Goal: Task Accomplishment & Management: Manage account settings

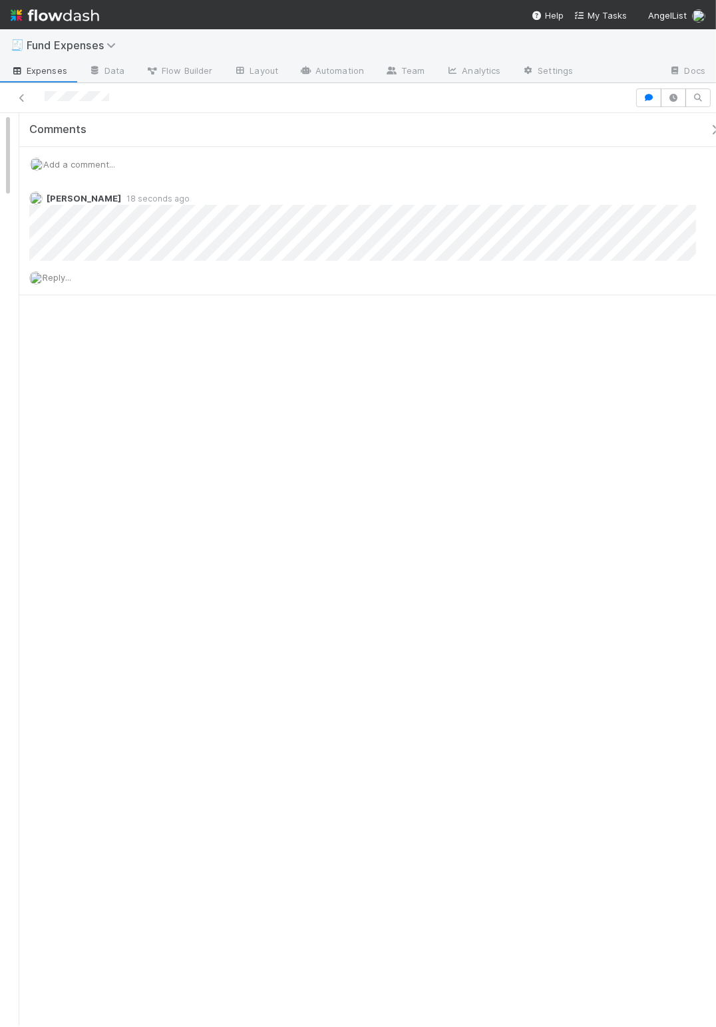
click at [708, 128] on icon "button" at bounding box center [714, 129] width 13 height 11
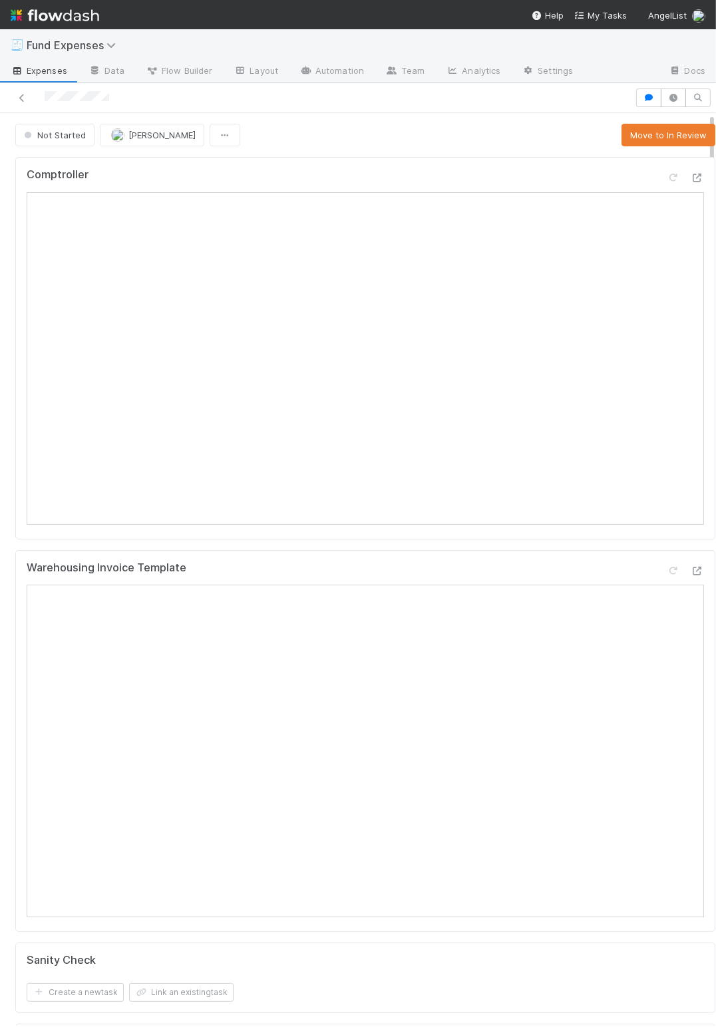
click at [317, 130] on div "Not Started Linda Ortiz Move to In Review" at bounding box center [365, 135] width 700 height 23
click at [11, 574] on div "Comptroller Warehousing Invoice Template Sanity Check Create a new task Link an…" at bounding box center [365, 989] width 710 height 1674
click at [13, 549] on div "Comptroller Warehousing Invoice Template Sanity Check Create a new task Link an…" at bounding box center [365, 989] width 710 height 1674
click at [14, 553] on div "Comptroller Warehousing Invoice Template Sanity Check Create a new task Link an…" at bounding box center [365, 989] width 710 height 1674
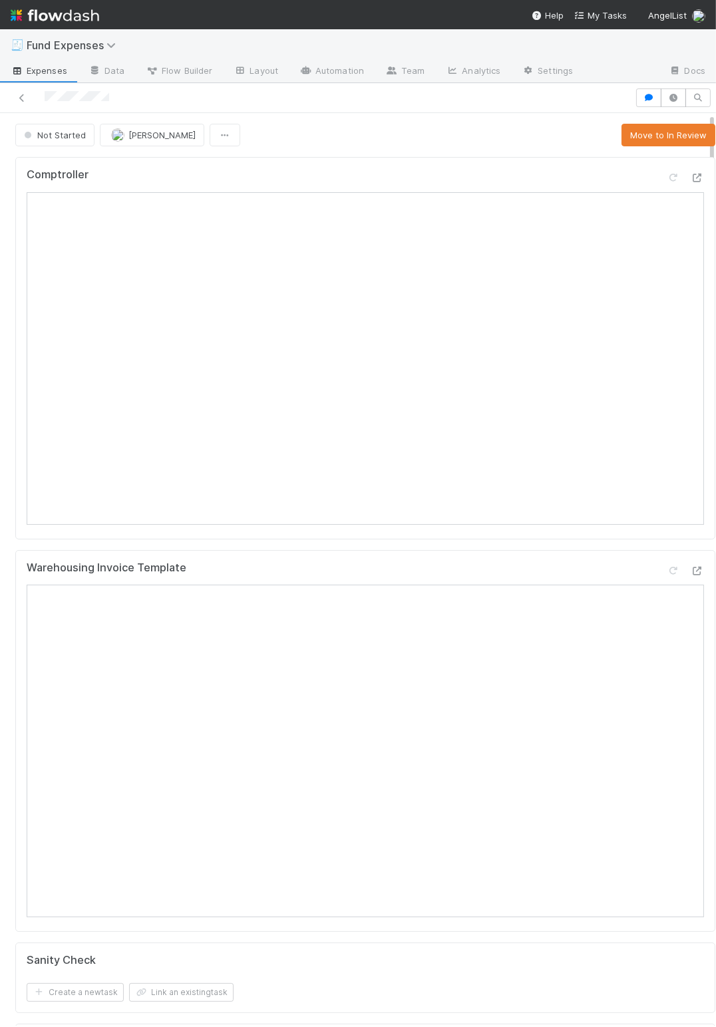
click at [13, 553] on div "Comptroller Warehousing Invoice Template Sanity Check Create a new task Link an…" at bounding box center [365, 989] width 710 height 1674
click at [10, 553] on div "Comptroller Warehousing Invoice Template Sanity Check Create a new task Link an…" at bounding box center [365, 989] width 710 height 1674
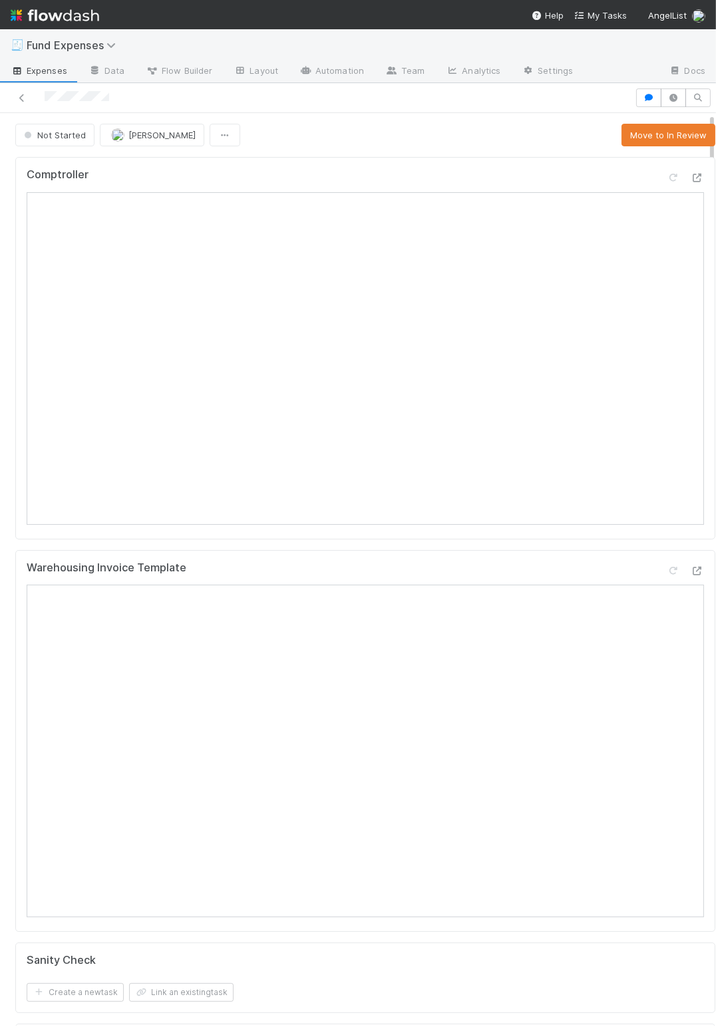
click at [16, 546] on div "Comptroller Warehousing Invoice Template Sanity Check Create a new task Link an…" at bounding box center [365, 989] width 710 height 1674
click at [484, 567] on div "Warehousing Invoice Template" at bounding box center [365, 573] width 677 height 24
click at [491, 559] on div "Warehousing Invoice Template" at bounding box center [365, 741] width 700 height 383
click at [498, 540] on div "Comptroller" at bounding box center [365, 348] width 700 height 383
drag, startPoint x: 603, startPoint y: 546, endPoint x: 595, endPoint y: 549, distance: 8.9
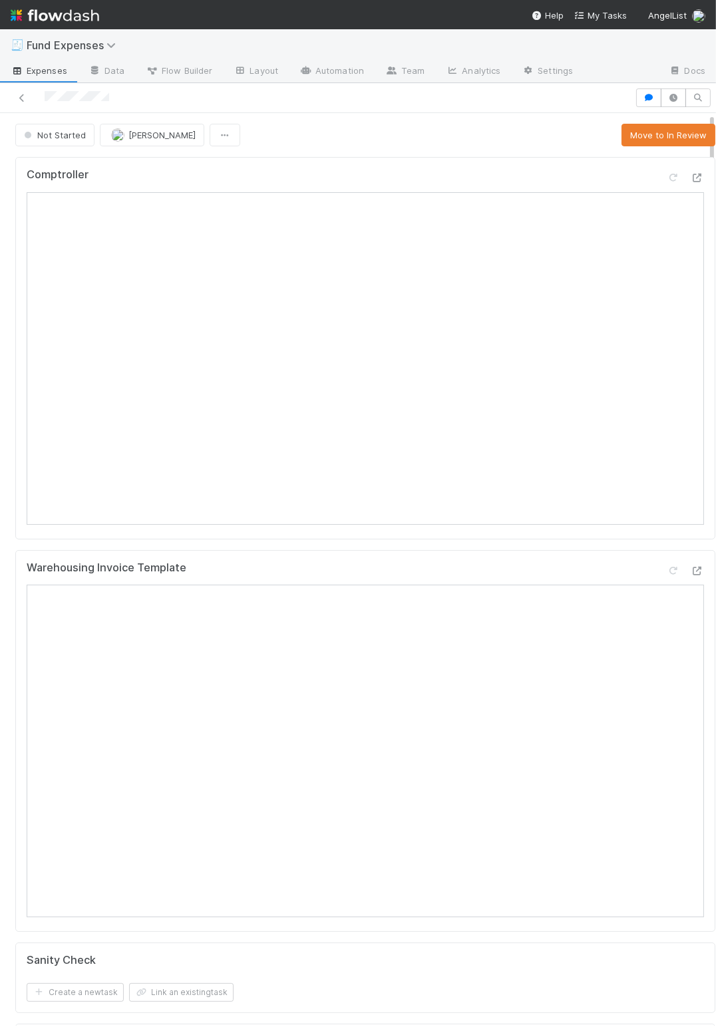
click at [603, 546] on div "Comptroller Warehousing Invoice Template Sanity Check Create a new task Link an…" at bounding box center [365, 989] width 710 height 1674
click at [594, 548] on div "Comptroller Warehousing Invoice Template Sanity Check Create a new task Link an…" at bounding box center [365, 989] width 710 height 1674
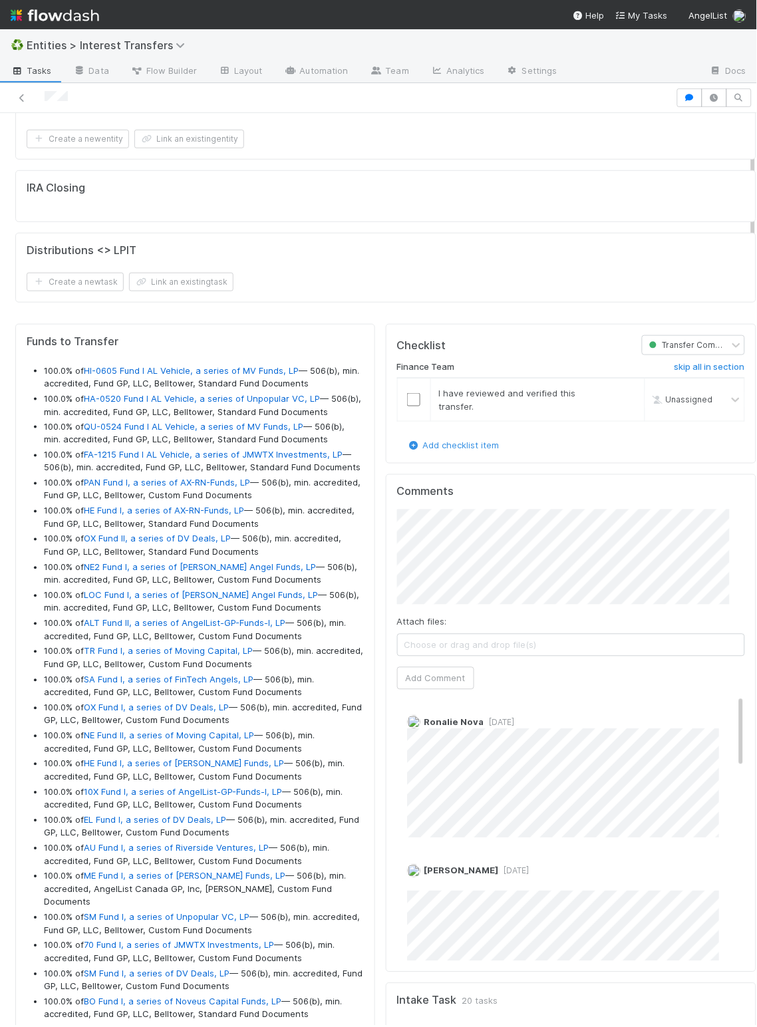
scroll to position [150, 0]
click at [386, 545] on div "Comments Attach files: Choose or drag and drop file(s) Add Comment Ronalie Nova…" at bounding box center [571, 721] width 371 height 498
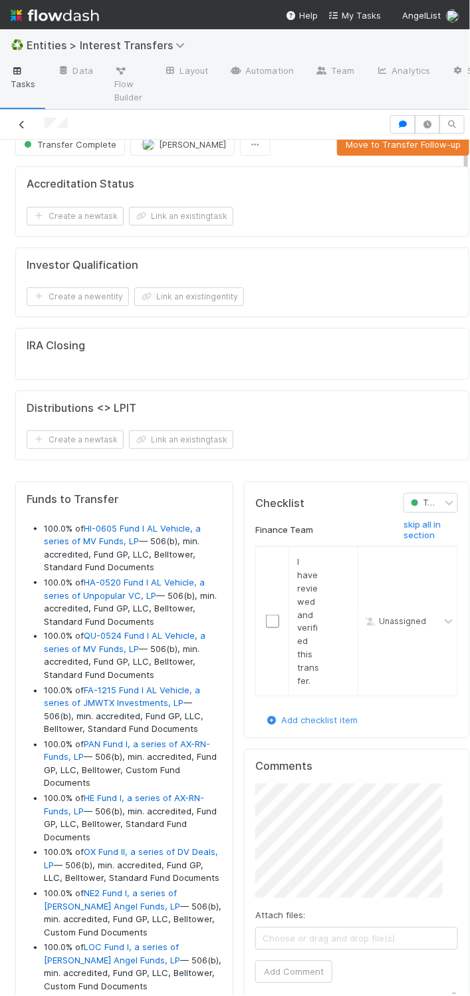
scroll to position [0, 0]
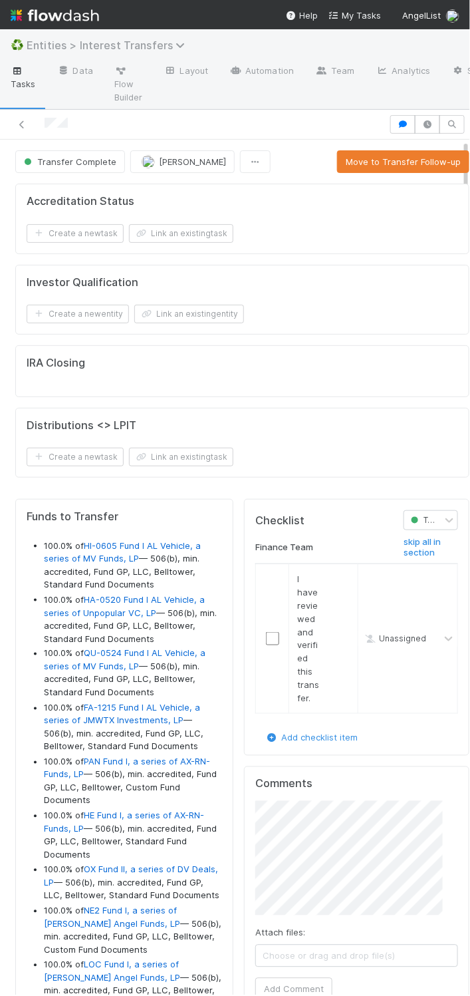
click at [59, 40] on span "Entities > Interest Transfers" at bounding box center [109, 45] width 165 height 13
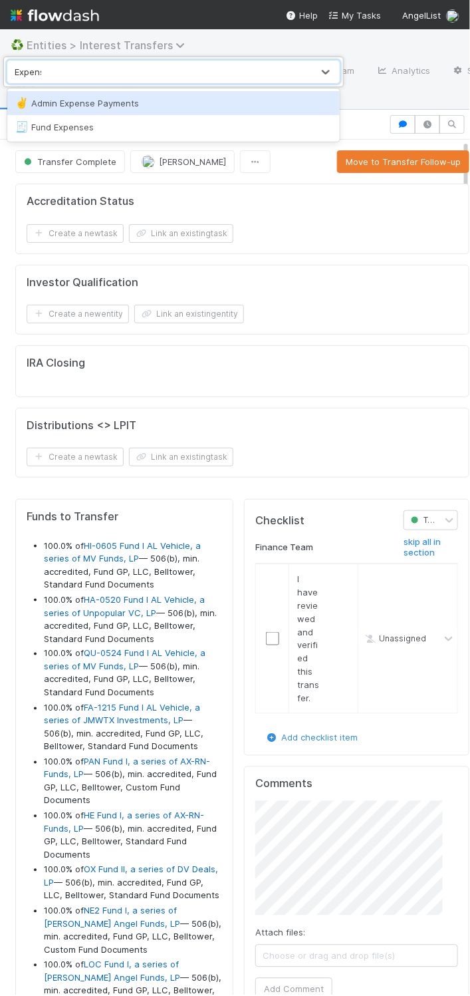
type input "Expense"
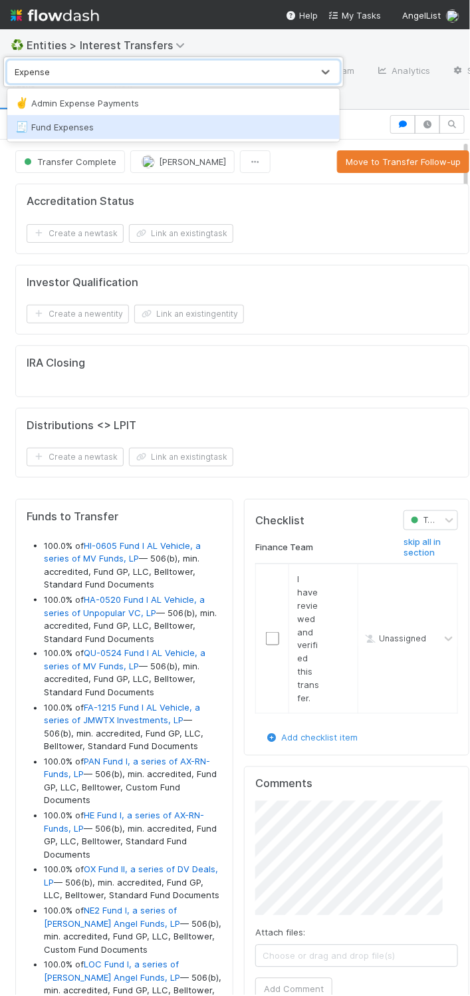
click at [80, 130] on div "🧾 Fund Expenses" at bounding box center [173, 126] width 317 height 13
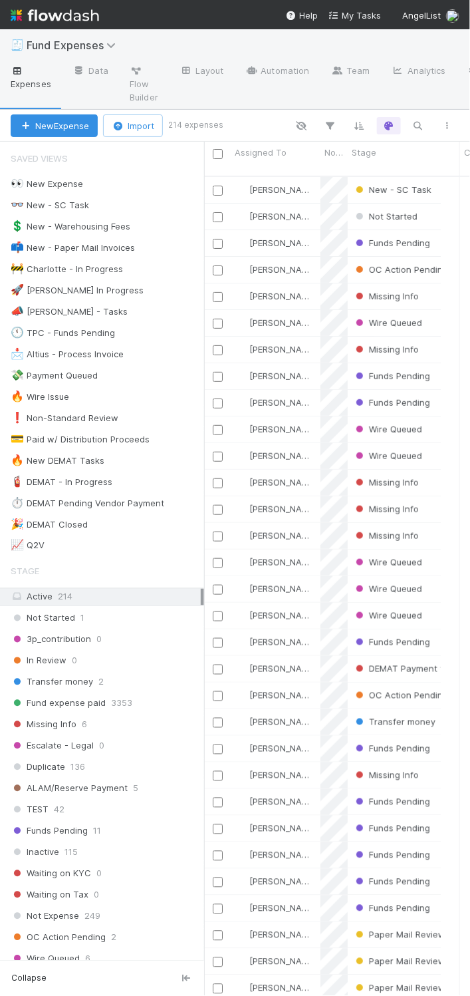
scroll to position [15, 15]
click at [416, 124] on icon "button" at bounding box center [418, 126] width 13 height 12
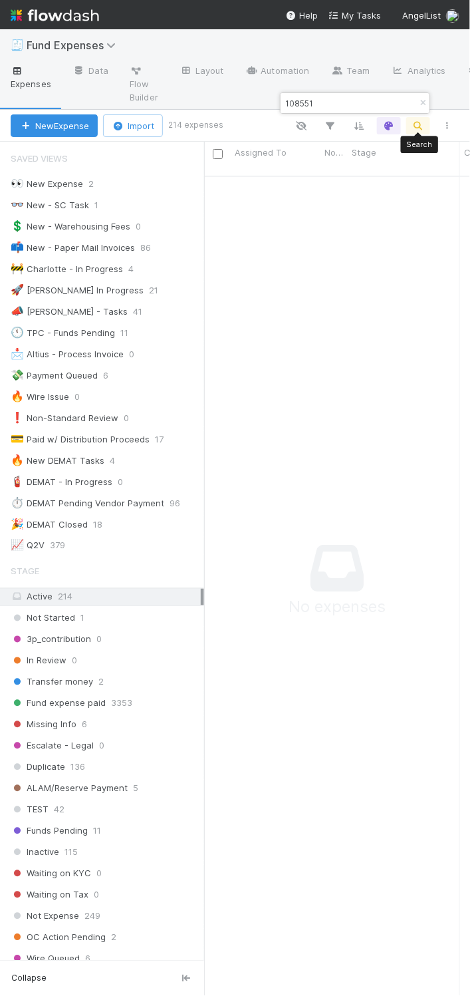
type input "108551"
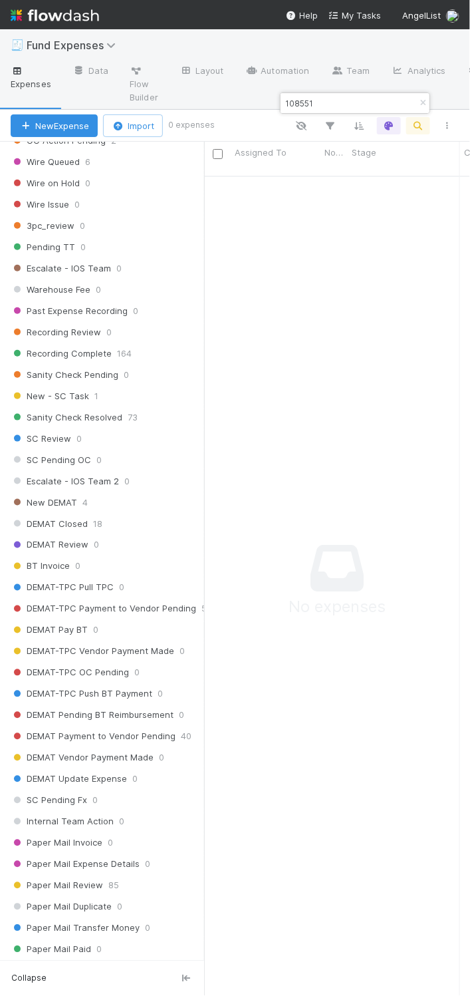
scroll to position [1162, 0]
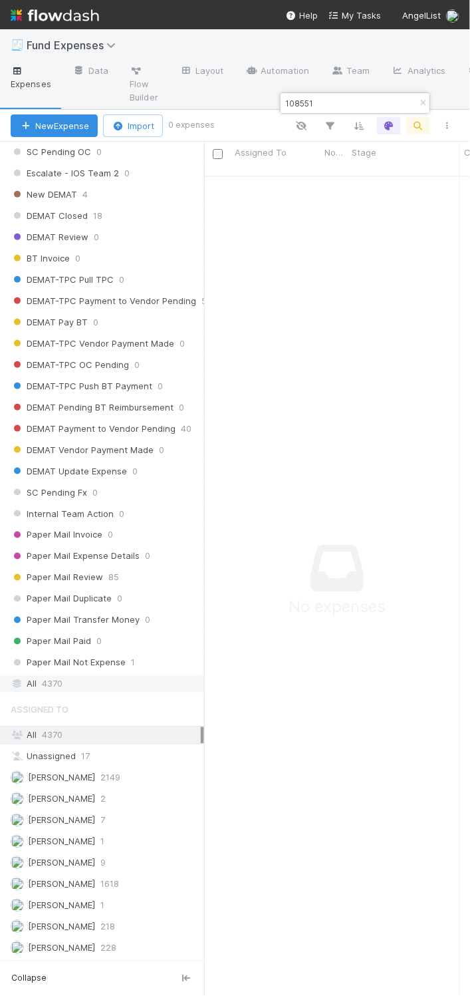
click at [86, 676] on div "All 4370" at bounding box center [106, 684] width 190 height 17
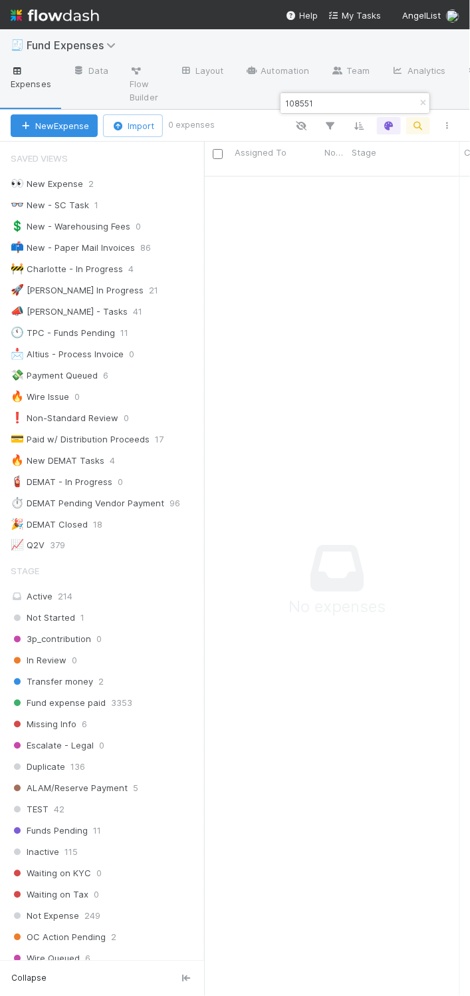
click at [334, 104] on input "108551" at bounding box center [349, 103] width 133 height 16
click at [298, 102] on input "108551" at bounding box center [349, 103] width 133 height 16
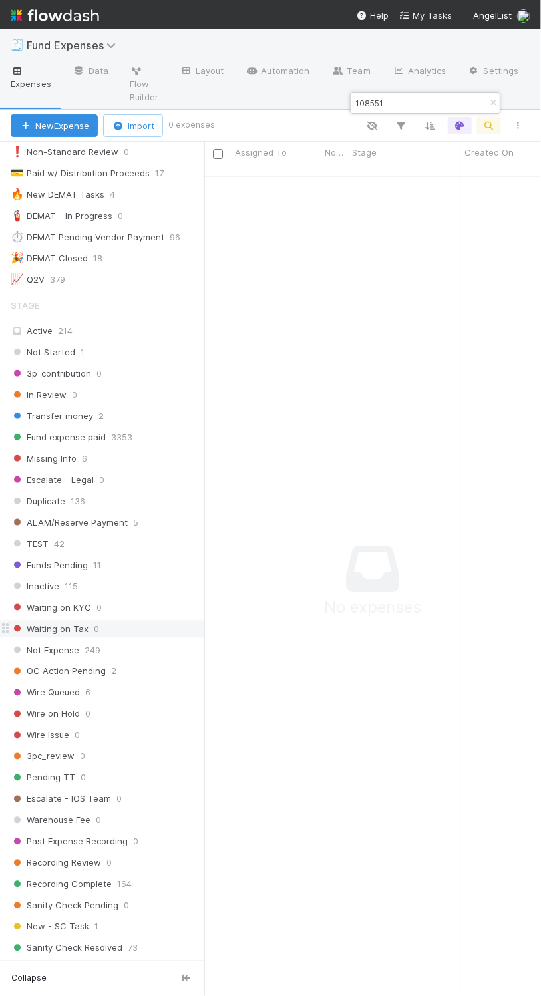
scroll to position [522, 0]
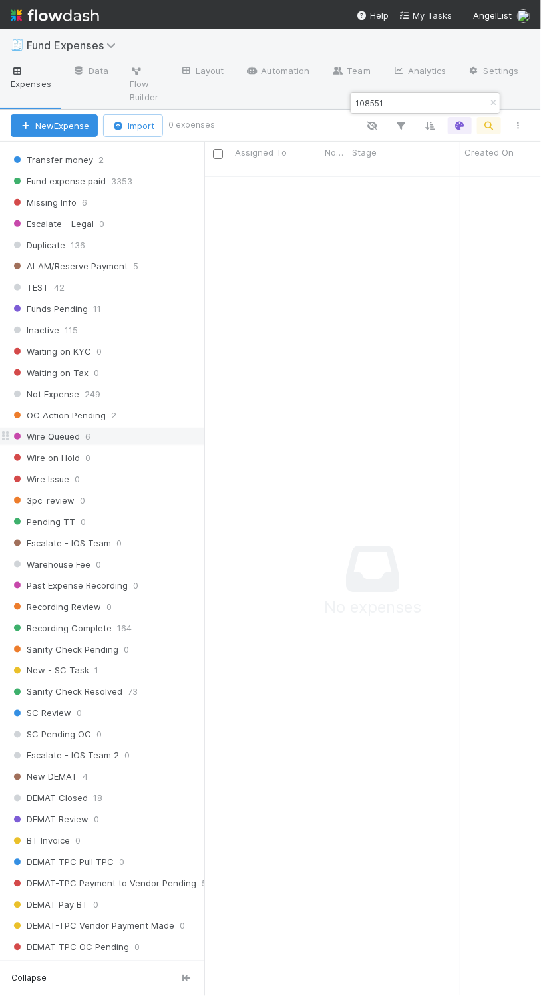
click at [72, 445] on span "Wire Queued" at bounding box center [45, 436] width 69 height 17
click at [492, 101] on icon "button" at bounding box center [492, 103] width 13 height 8
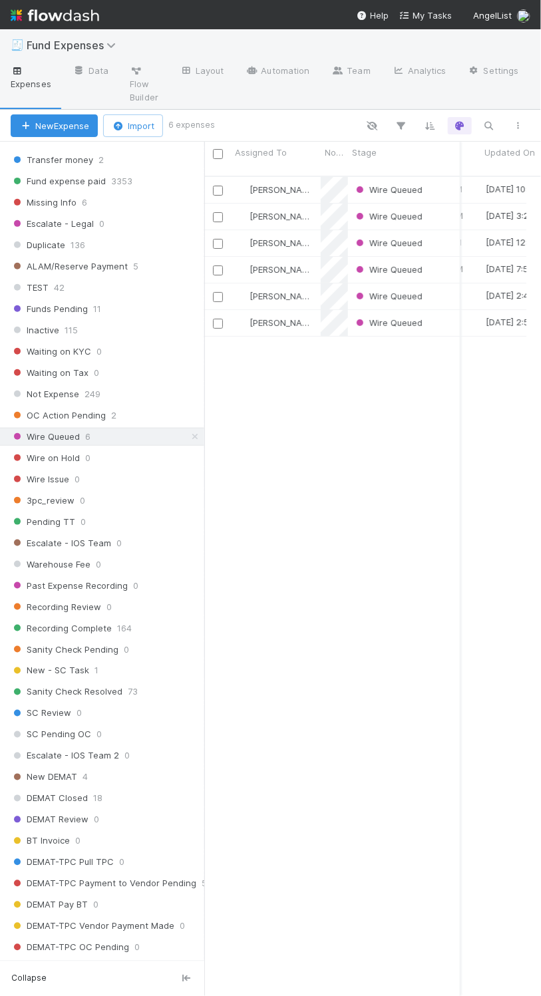
scroll to position [0, 0]
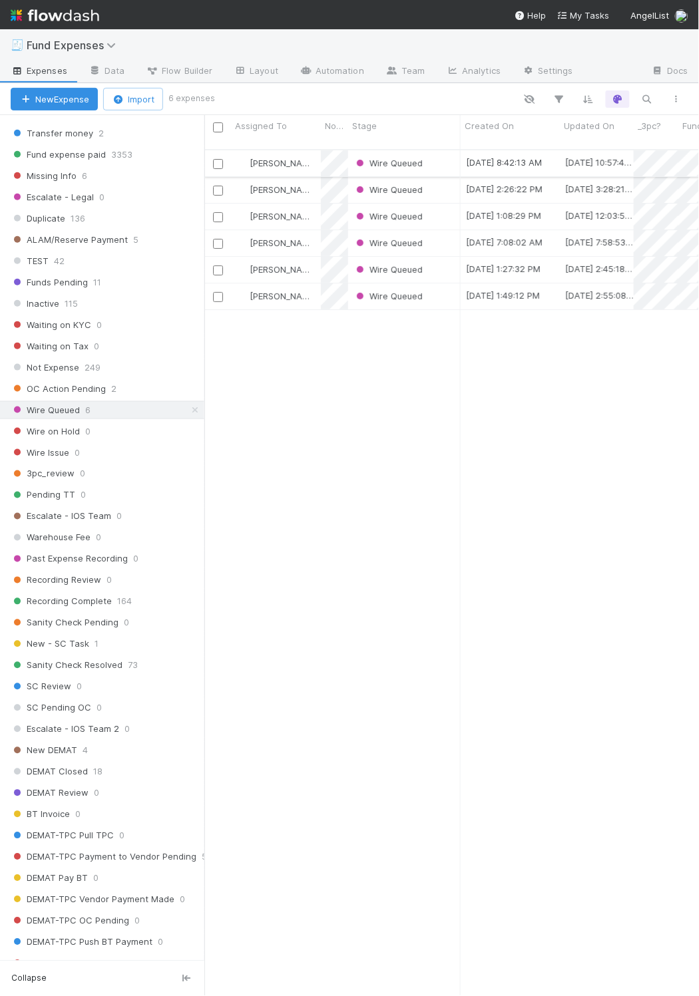
click at [435, 153] on div "Wire Queued" at bounding box center [404, 163] width 112 height 26
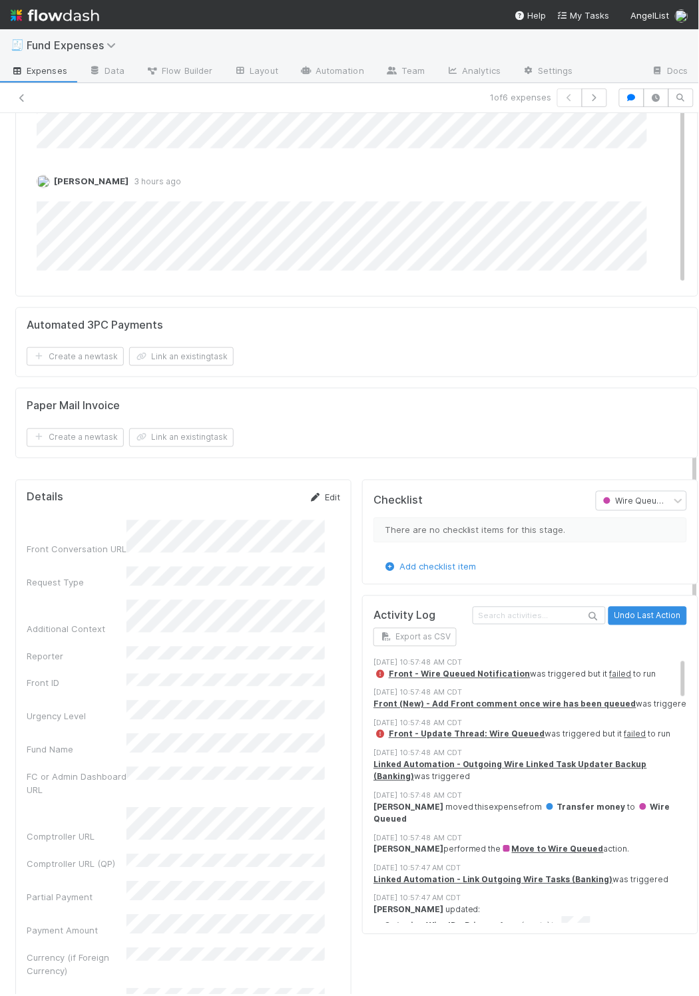
click at [323, 503] on link "Edit" at bounding box center [324, 497] width 31 height 11
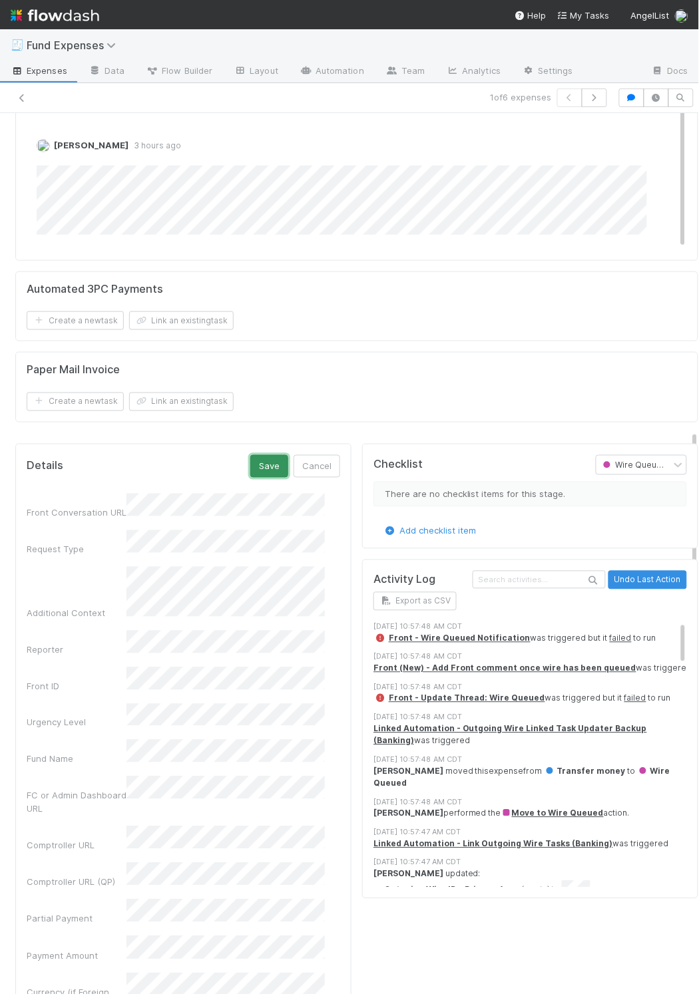
click at [250, 478] on button "Save" at bounding box center [269, 466] width 38 height 23
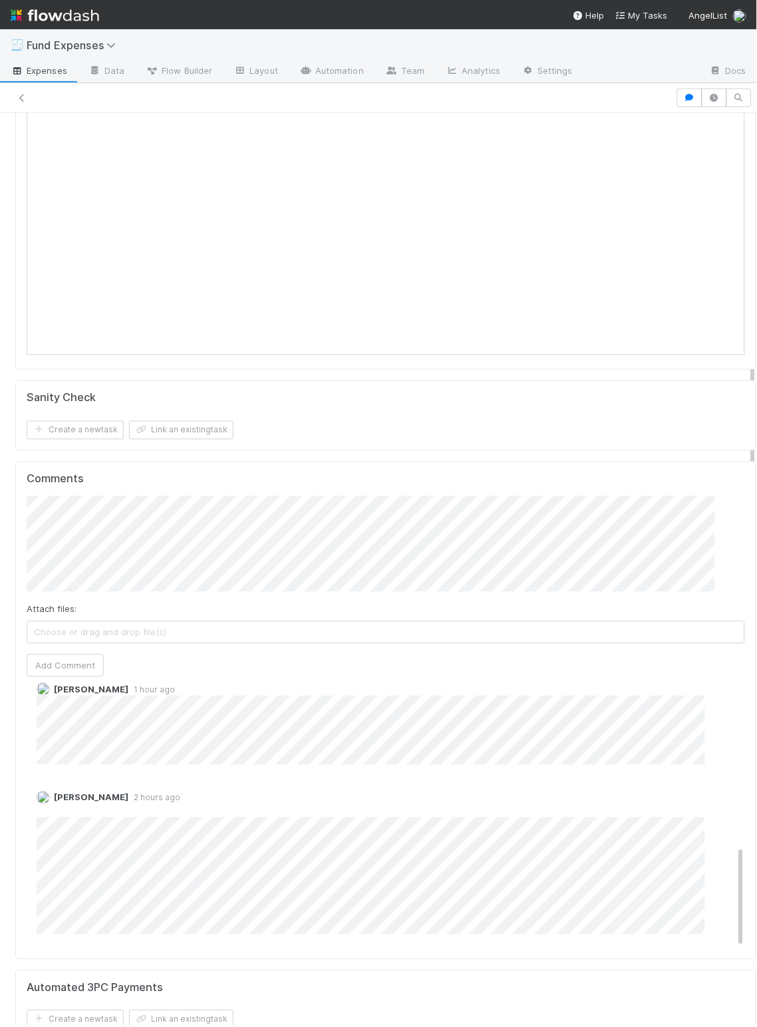
scroll to position [285, 0]
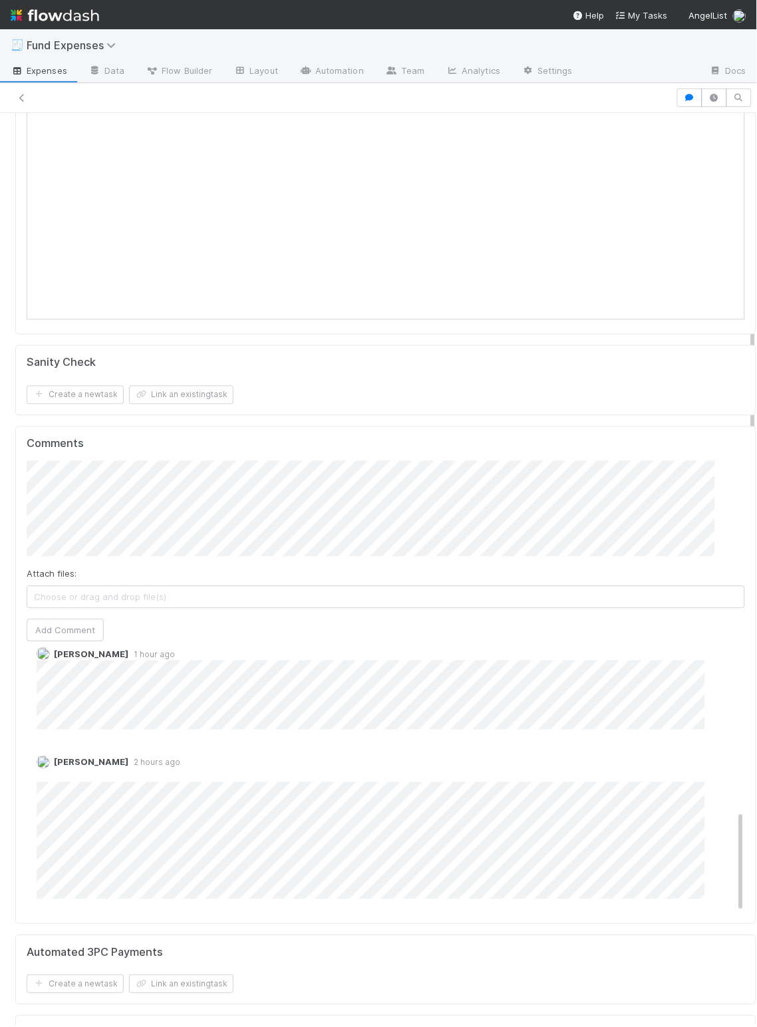
click at [48, 92] on div at bounding box center [337, 97] width 665 height 19
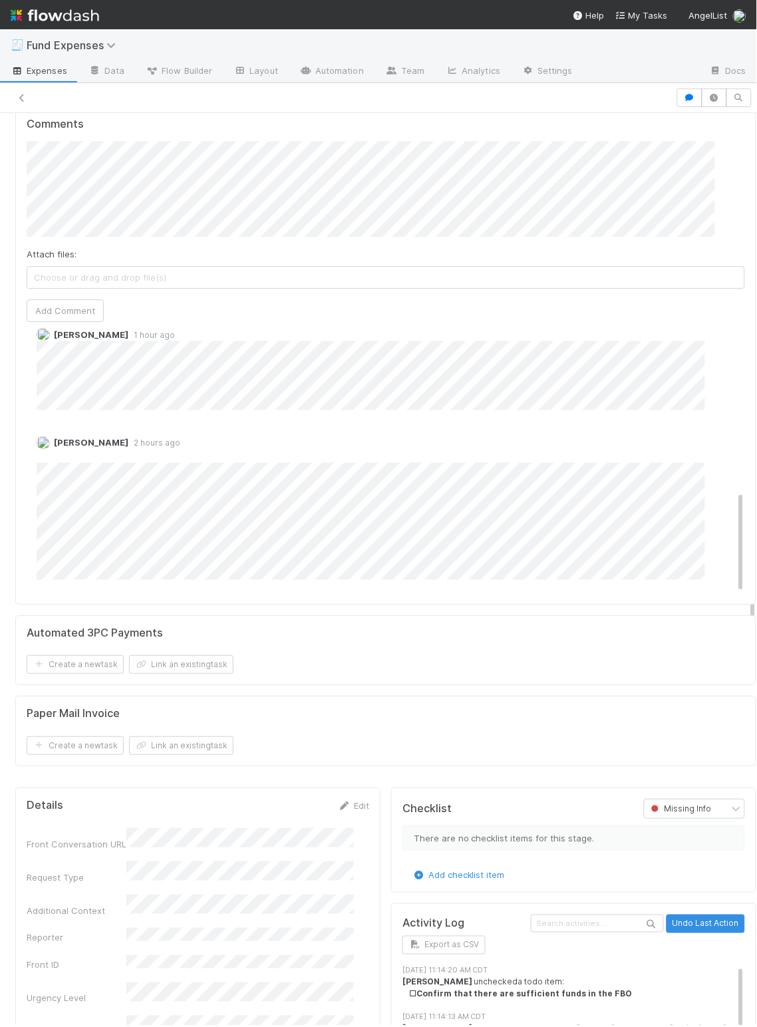
scroll to position [720, 0]
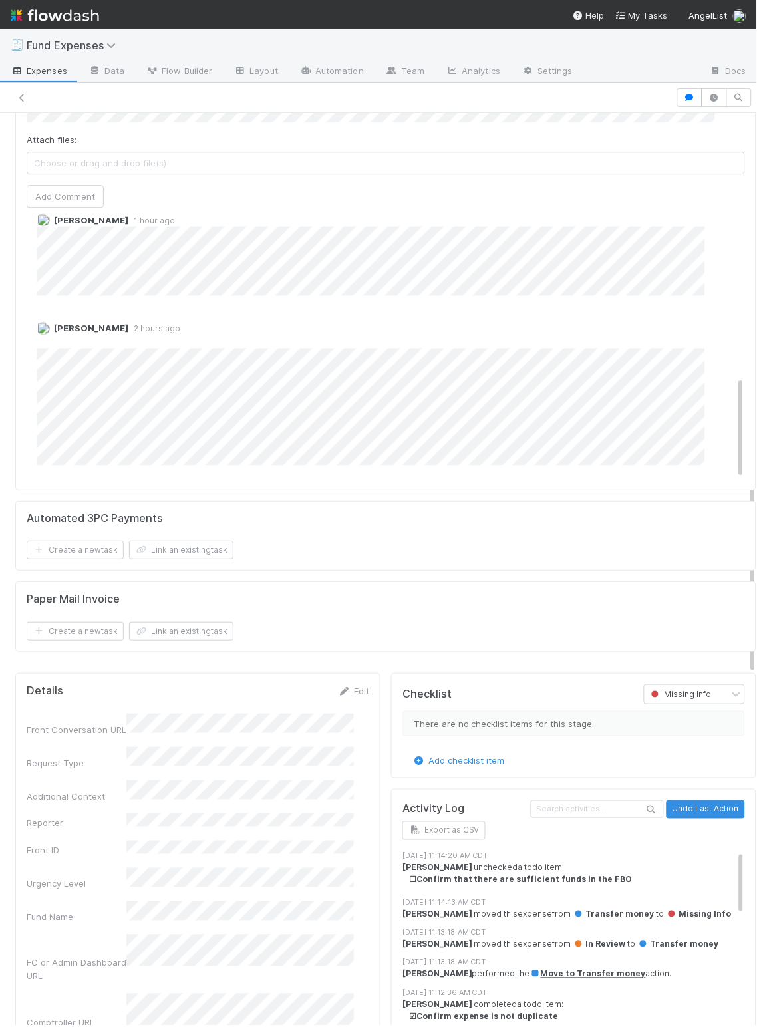
click at [345, 697] on link "Edit" at bounding box center [353, 691] width 31 height 11
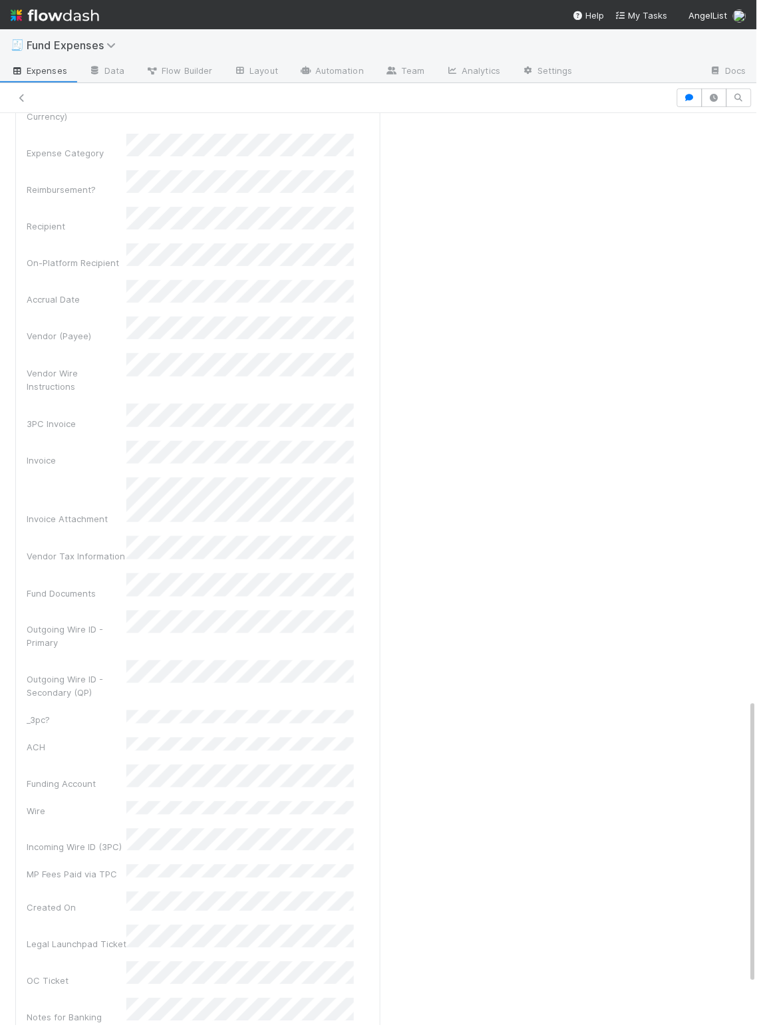
scroll to position [1879, 0]
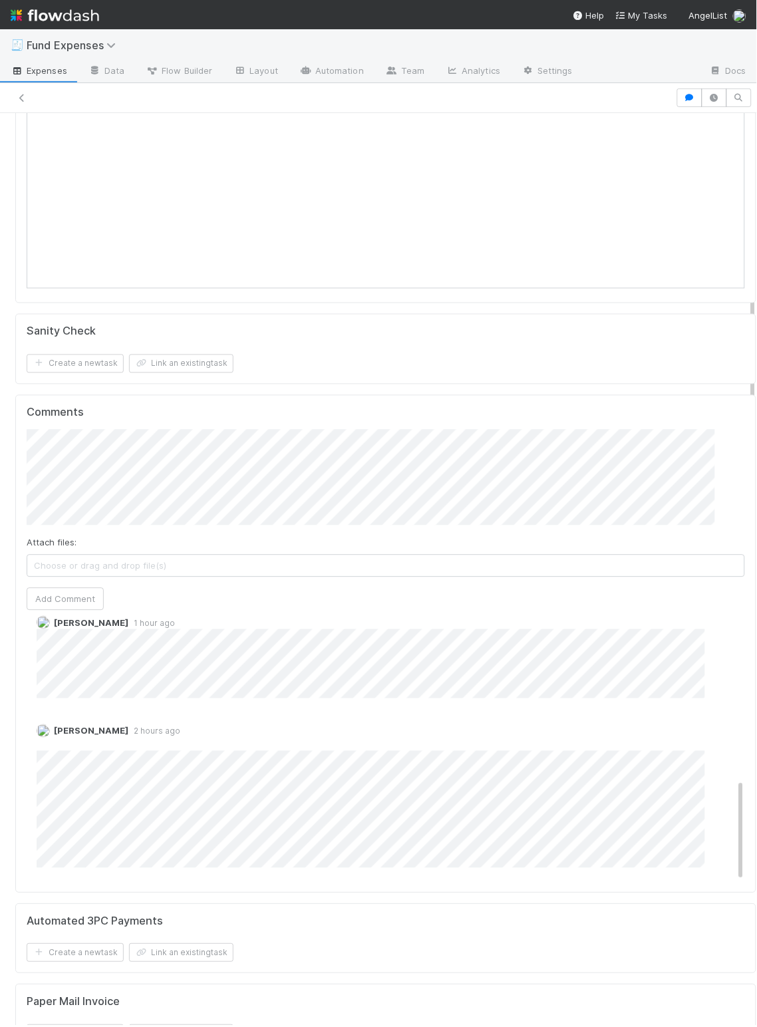
scroll to position [0, 0]
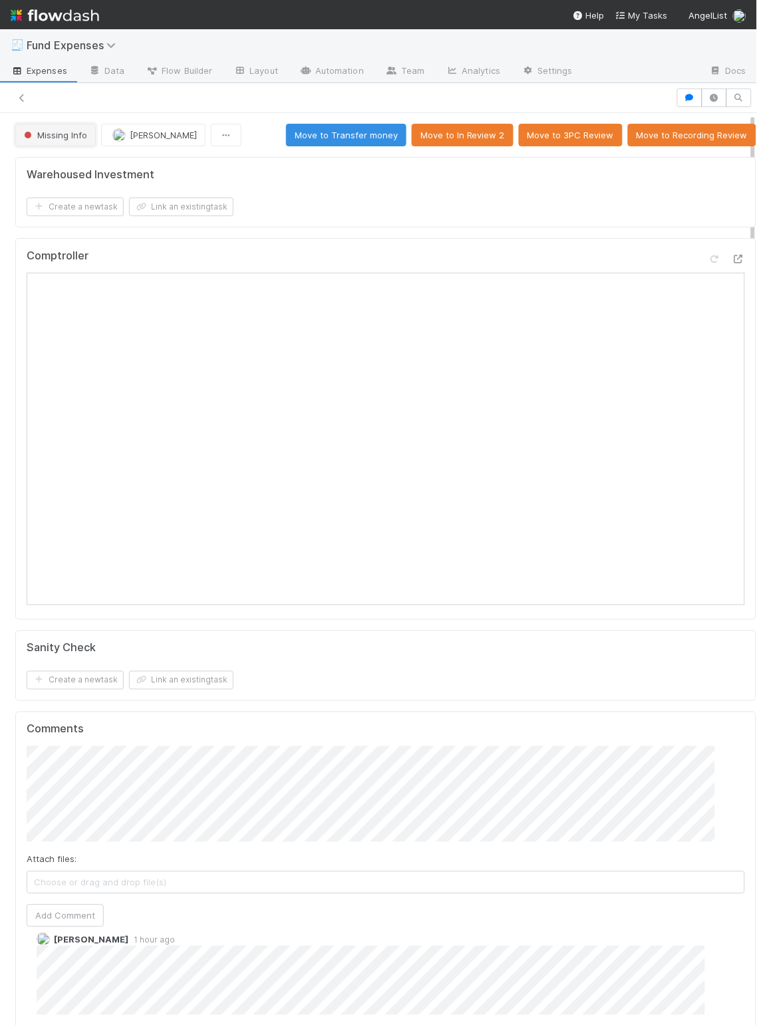
click at [61, 140] on span "Missing Info" at bounding box center [54, 135] width 66 height 11
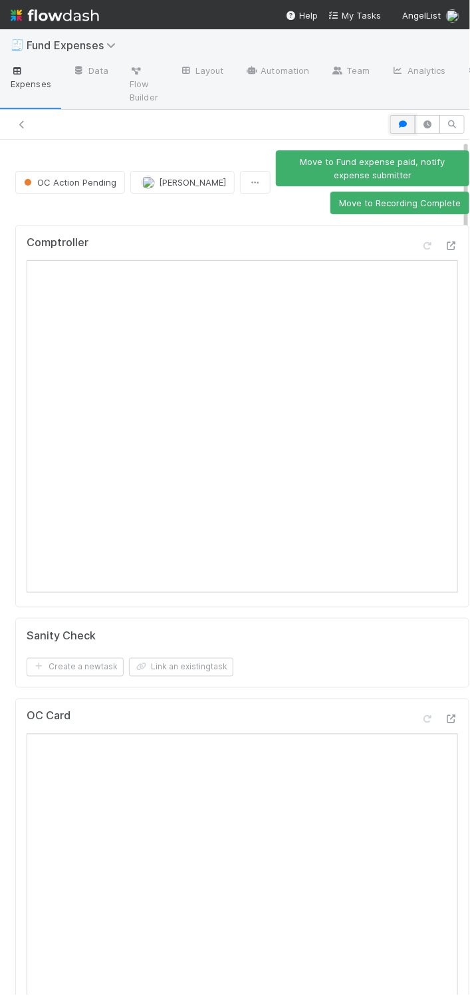
click at [373, 124] on icon "button" at bounding box center [402, 124] width 13 height 8
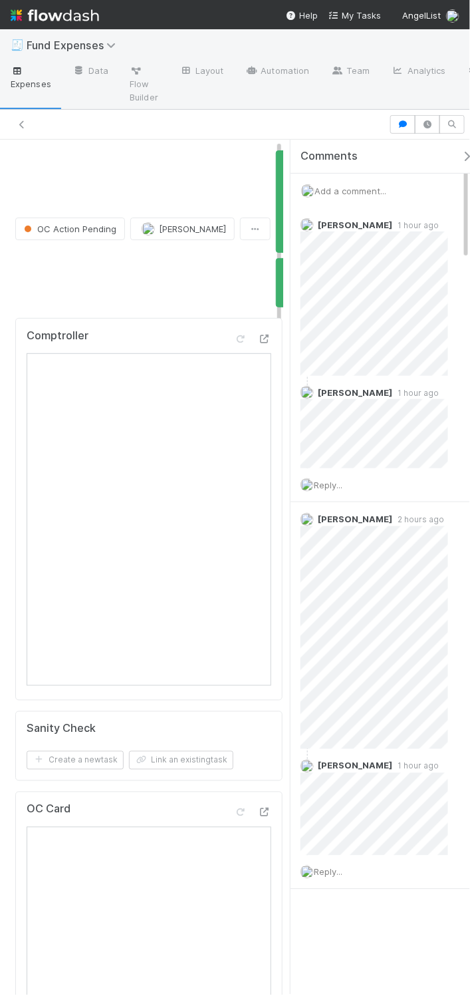
click at [338, 185] on div "Add a comment..." at bounding box center [387, 191] width 193 height 35
click at [335, 188] on span "Add a comment..." at bounding box center [351, 191] width 72 height 11
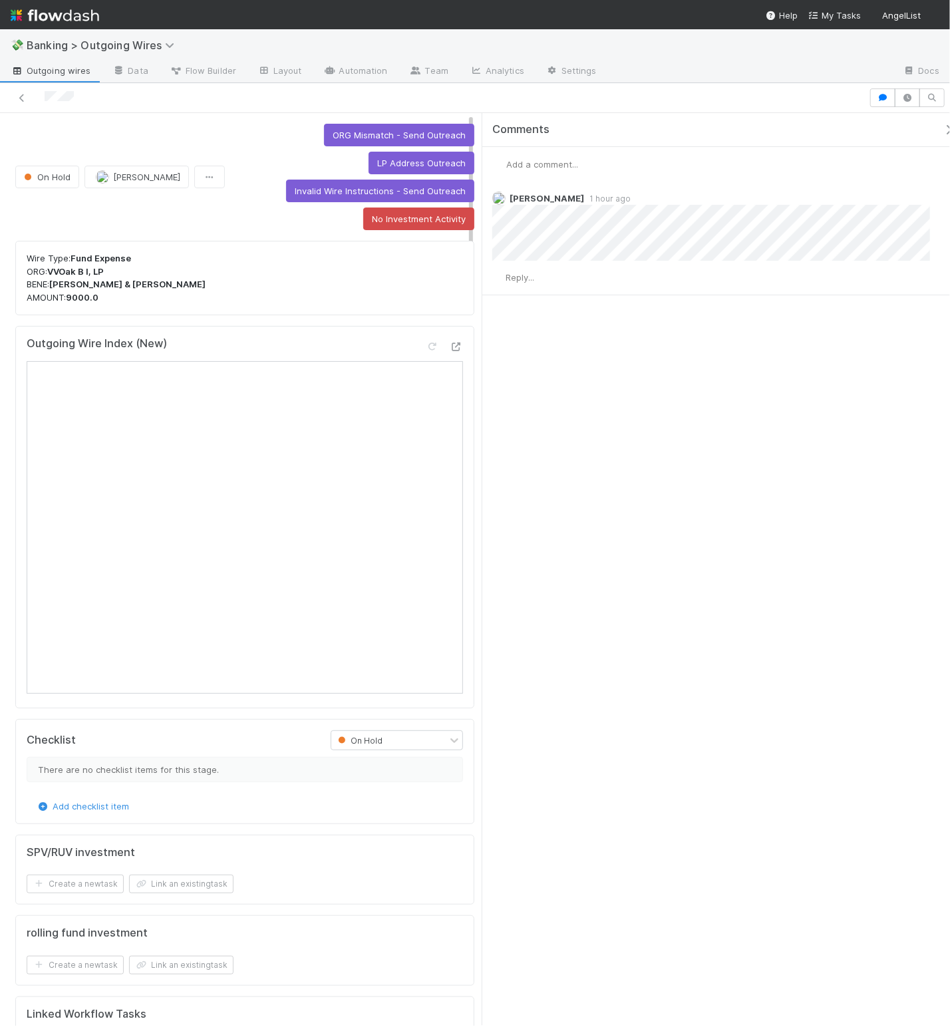
click at [636, 127] on icon "button" at bounding box center [948, 129] width 13 height 11
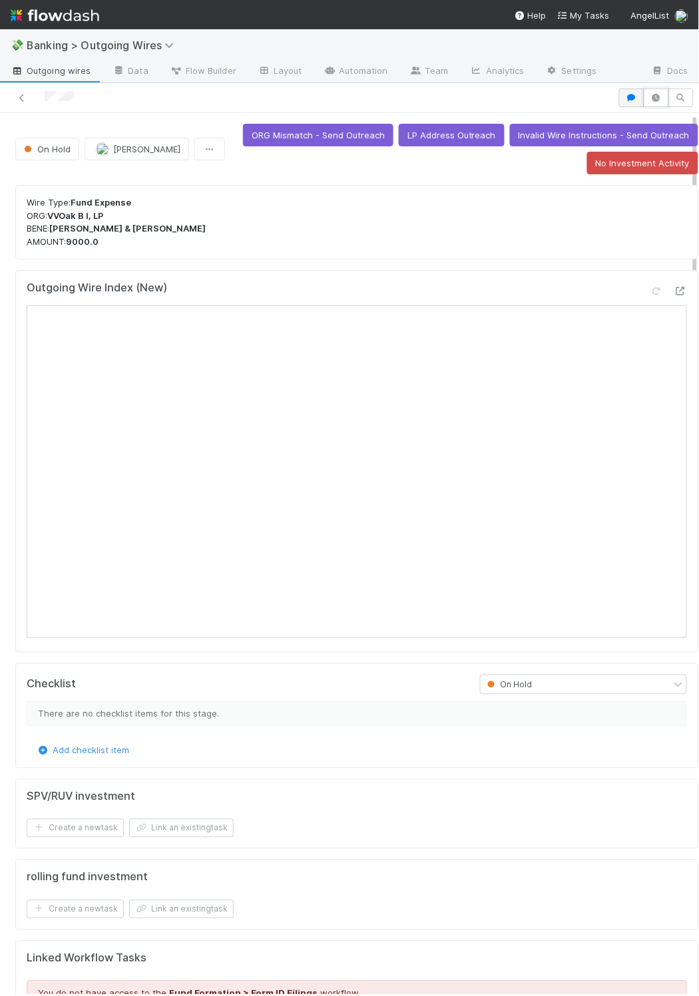
click at [636, 98] on icon "button" at bounding box center [655, 98] width 13 height 8
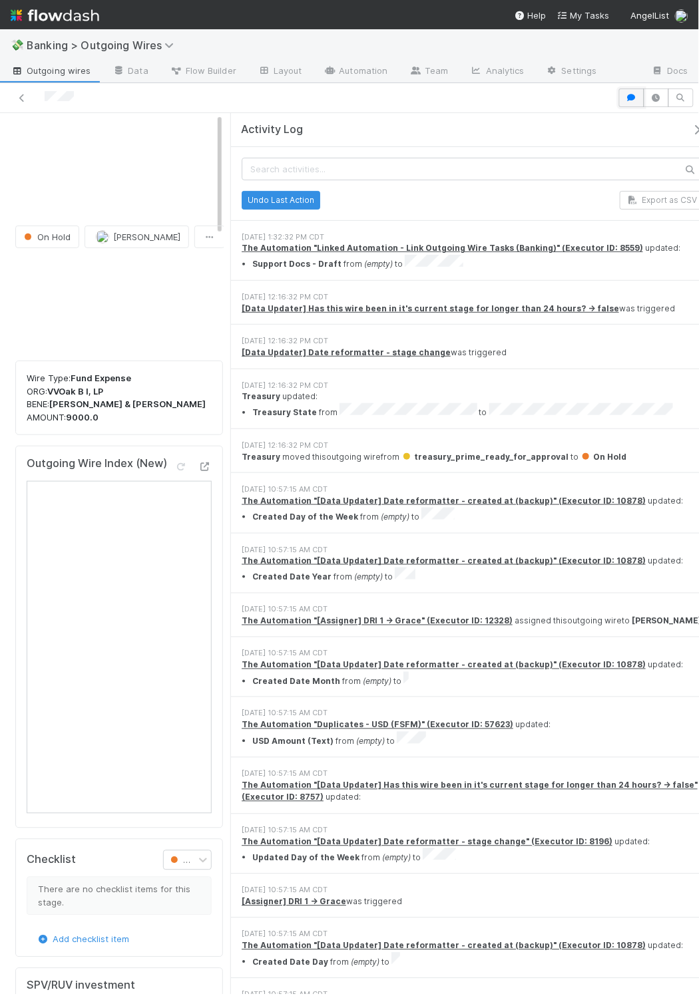
click at [625, 100] on icon "button" at bounding box center [631, 98] width 13 height 8
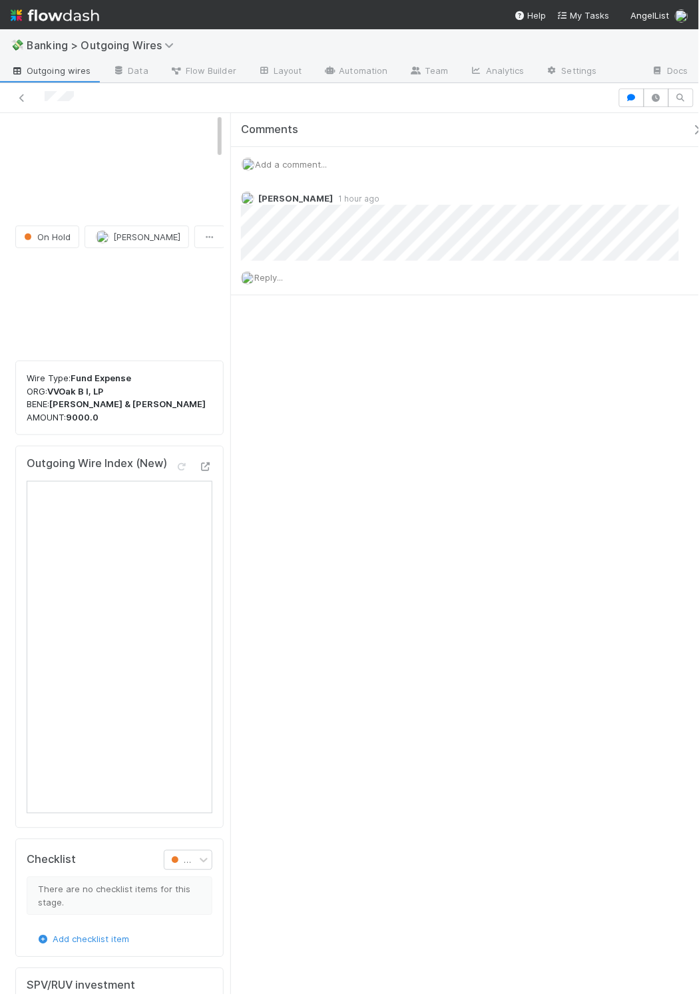
click at [285, 173] on div "Add a comment..." at bounding box center [472, 164] width 483 height 35
click at [289, 167] on span "Add a comment..." at bounding box center [291, 164] width 72 height 11
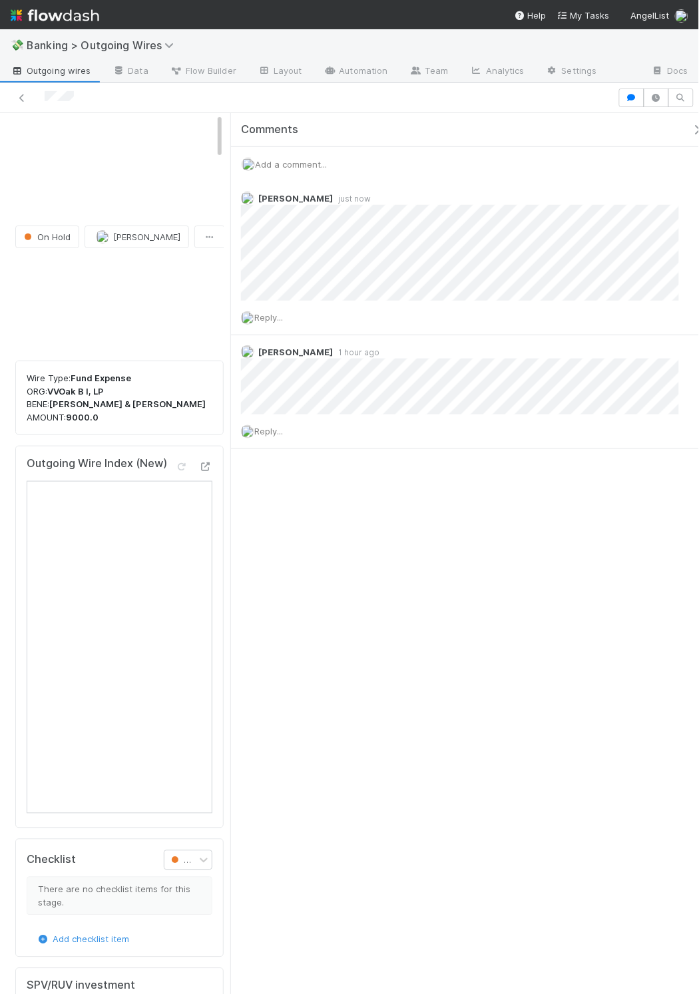
click at [636, 127] on icon "button" at bounding box center [697, 129] width 13 height 11
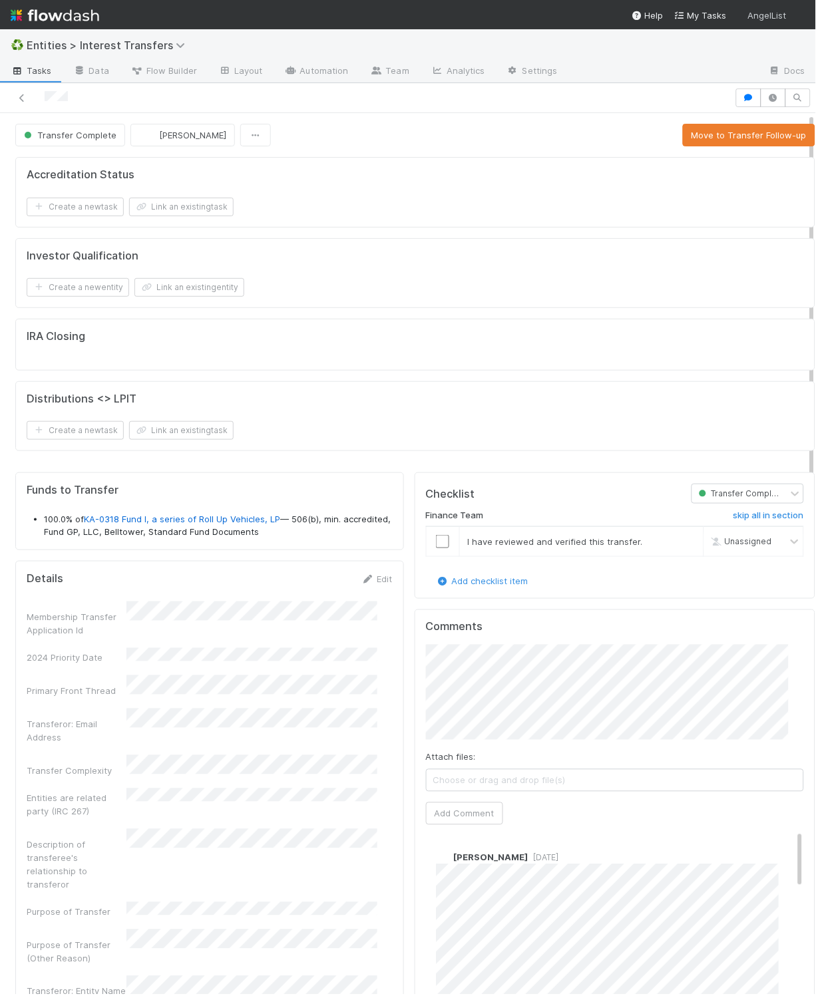
scroll to position [256, 347]
